Goal: Transaction & Acquisition: Purchase product/service

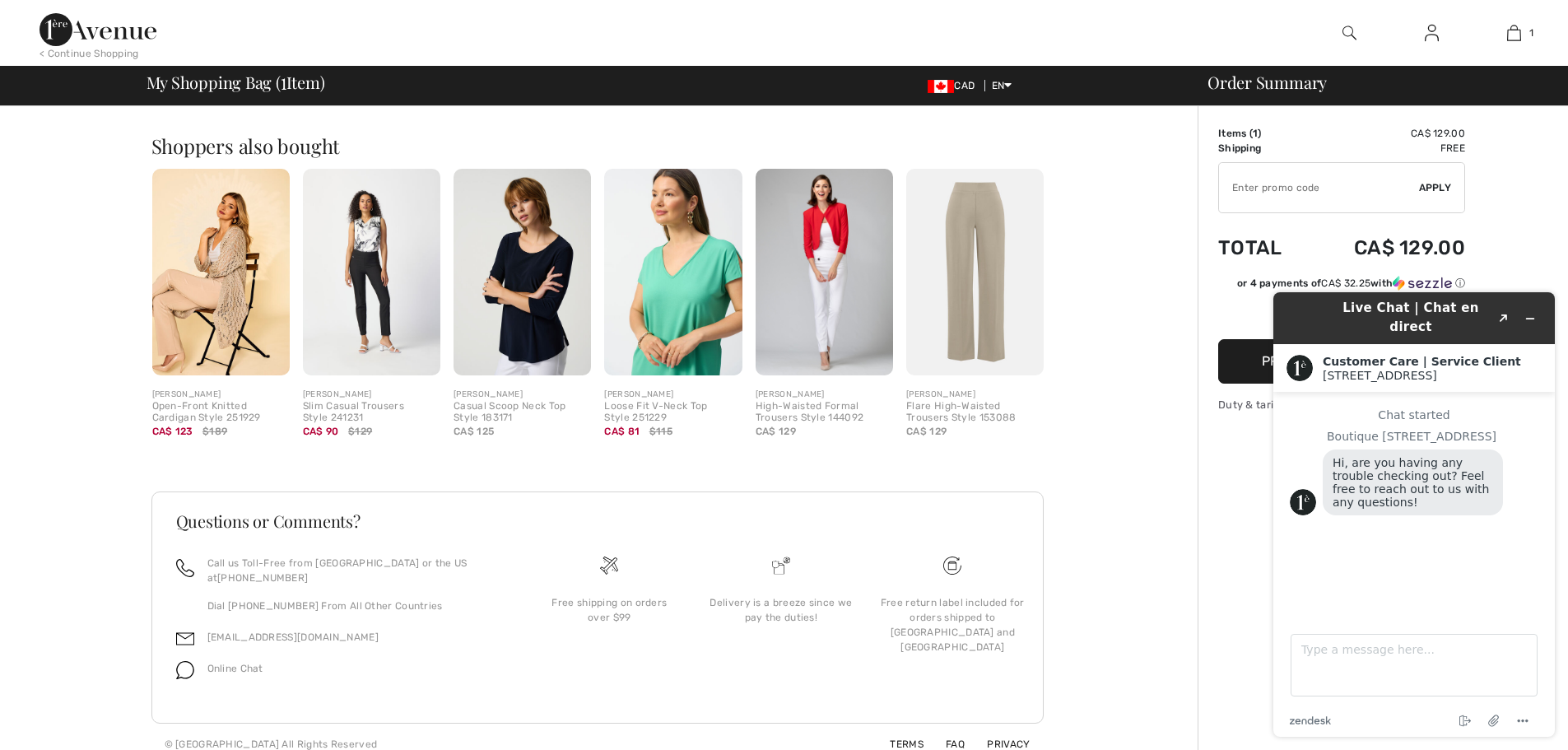
click at [1259, 570] on div "Order Summary Details Items ( 1 ) CA$ 129.00 Promo code CA$ 0.00 Shipping Free …" at bounding box center [1382, 238] width 370 height 1053
click at [1534, 313] on icon "Minimize widget" at bounding box center [1531, 319] width 12 height 12
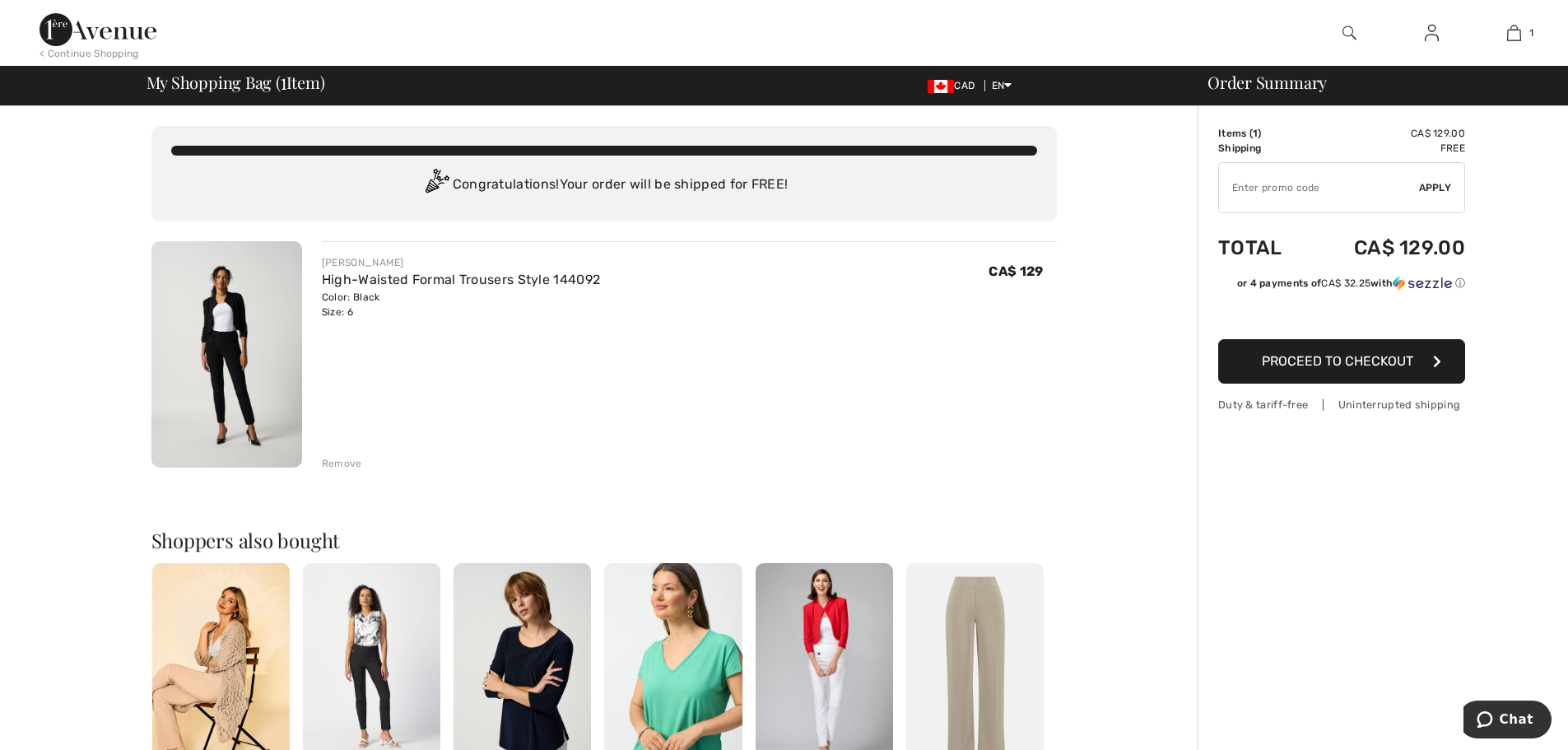
click at [1349, 25] on img at bounding box center [1350, 32] width 14 height 19
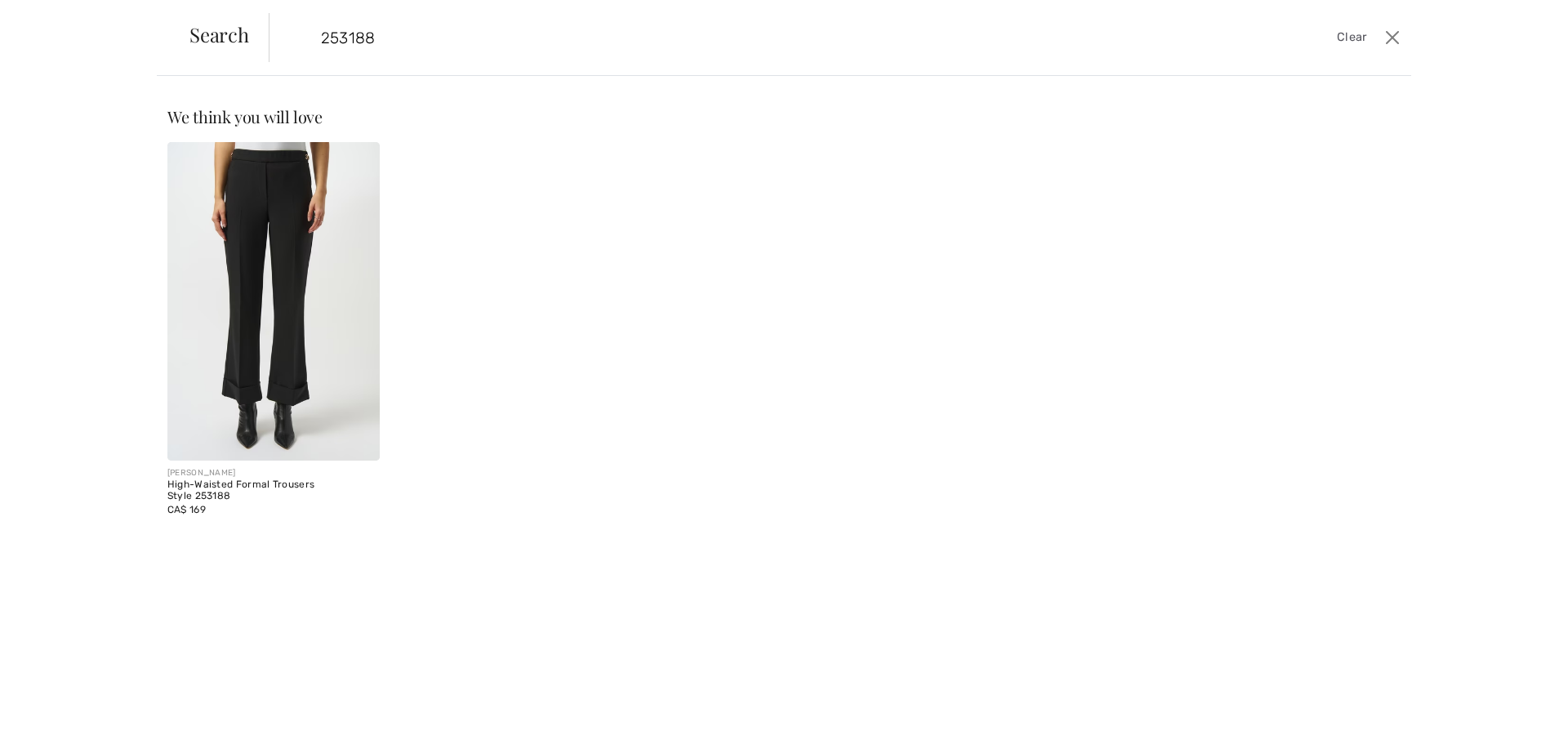
type input "253188"
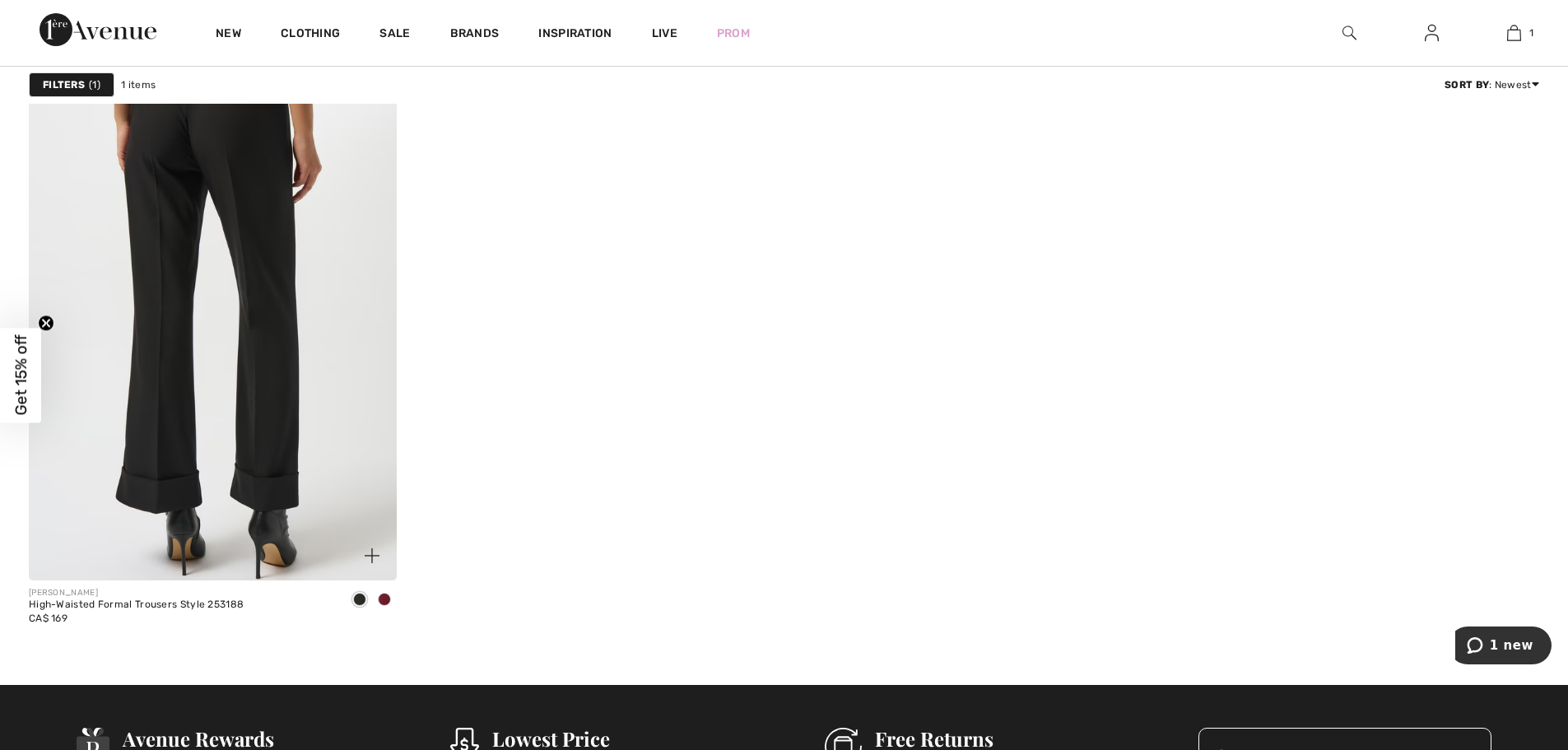
scroll to position [83, 0]
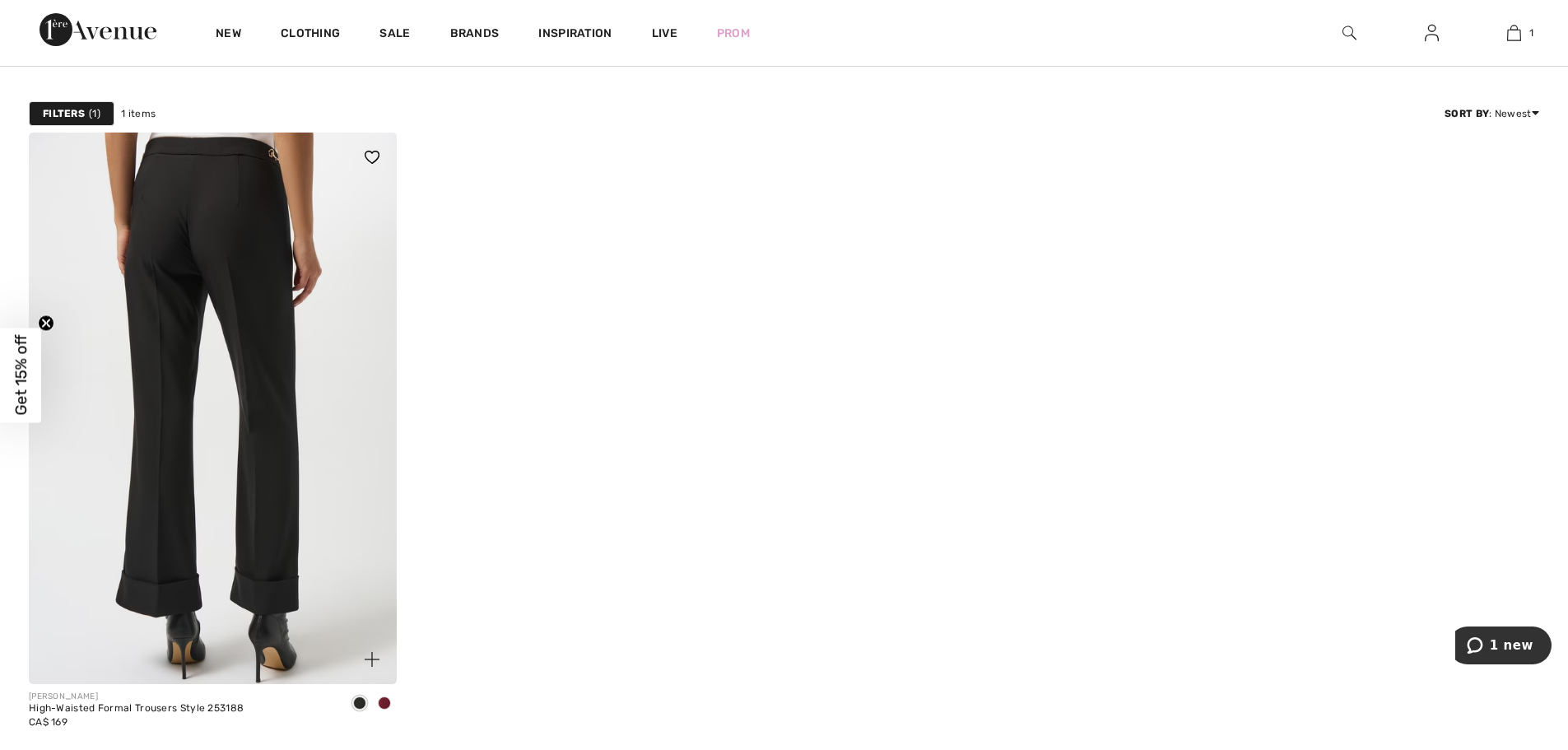
click at [312, 380] on img at bounding box center [213, 408] width 368 height 552
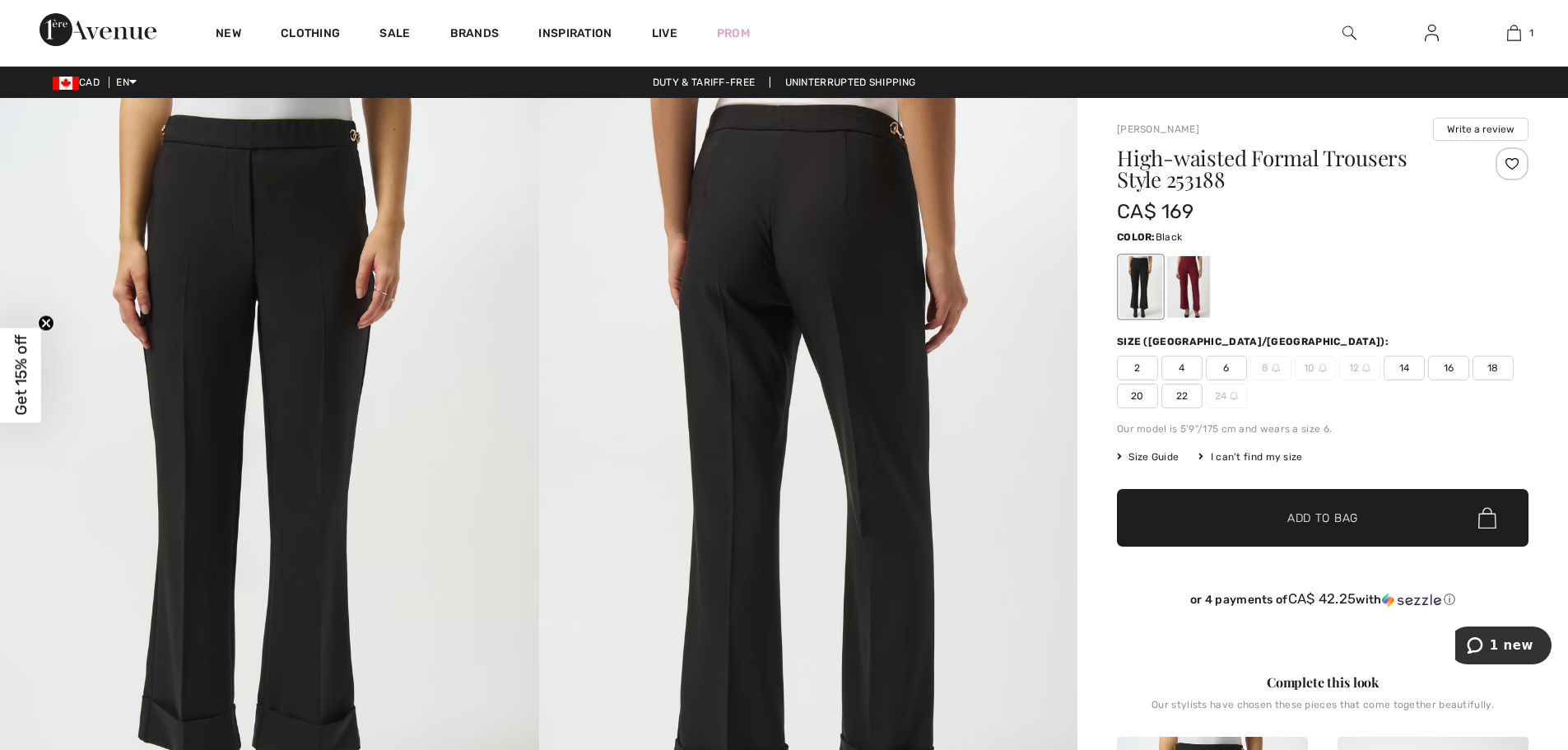
click at [819, 267] on img at bounding box center [808, 501] width 539 height 807
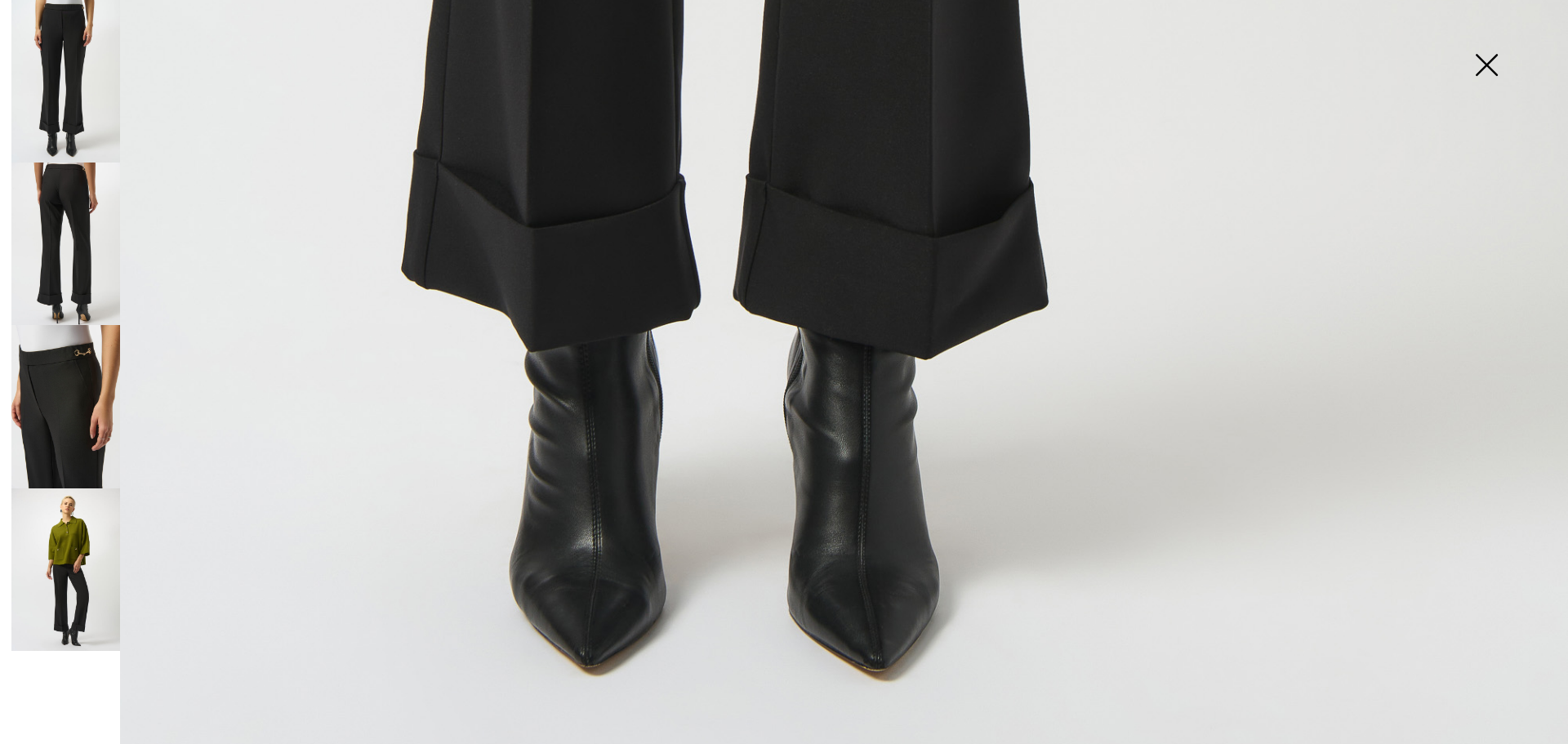
click at [1501, 60] on img at bounding box center [1487, 66] width 82 height 85
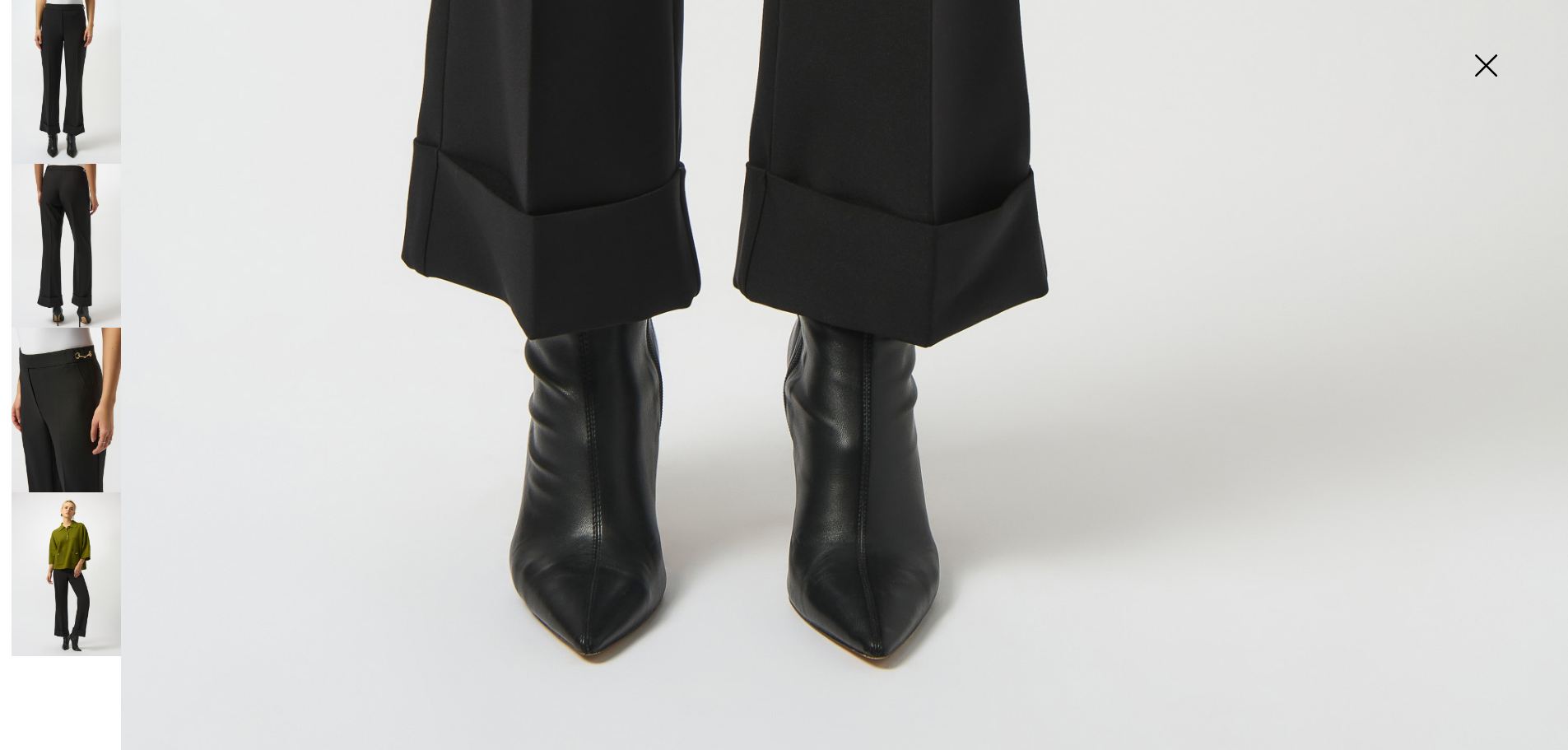
scroll to position [1582, 0]
